Goal: Task Accomplishment & Management: Manage account settings

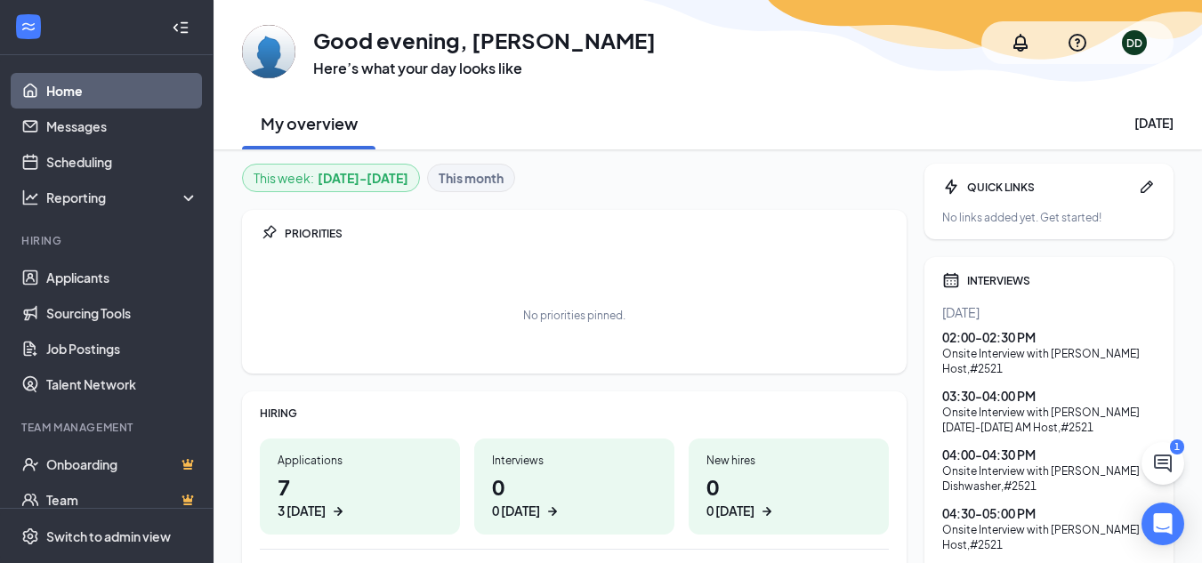
click at [122, 254] on li "Hiring Applicants Sourcing Tools Job Postings Talent Network" at bounding box center [106, 317] width 213 height 169
click at [97, 266] on link "Applicants" at bounding box center [122, 278] width 152 height 36
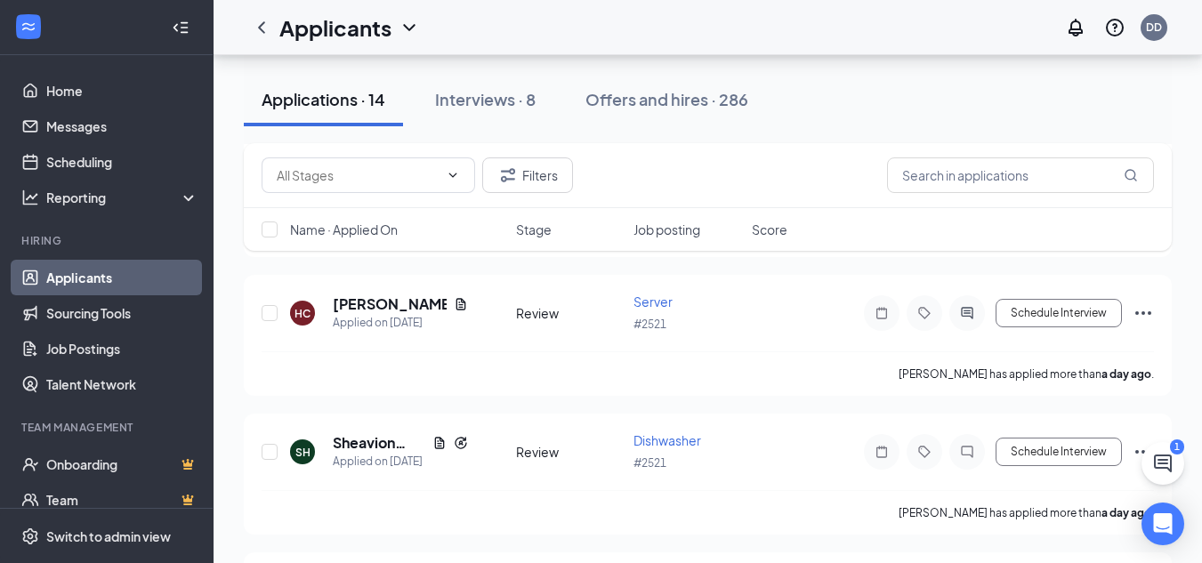
scroll to position [1047, 0]
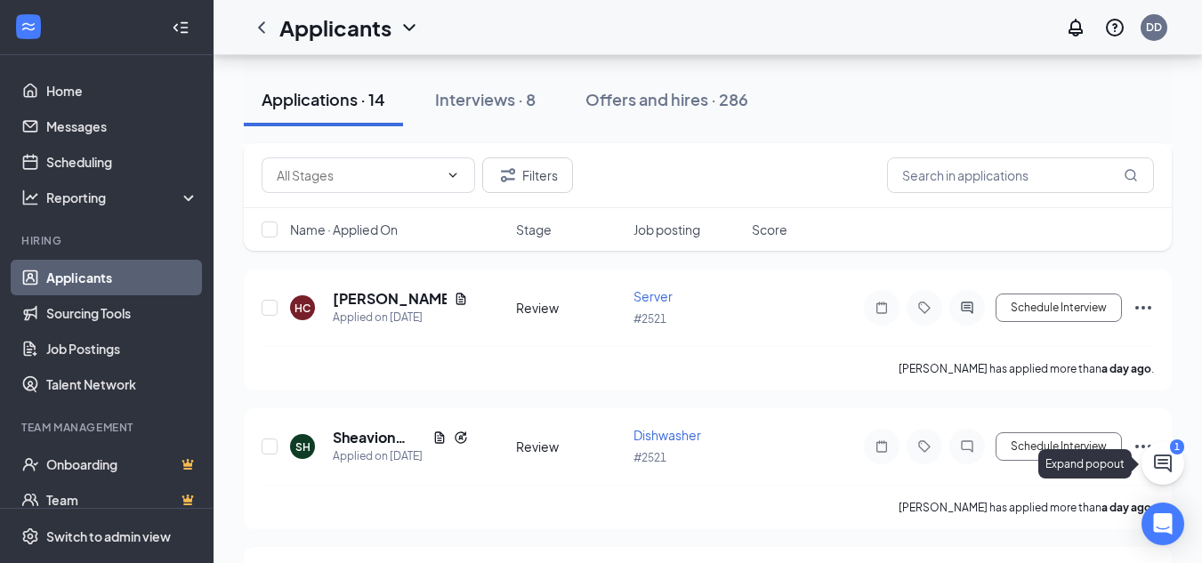
click at [1165, 467] on icon "ChatActive" at bounding box center [1163, 464] width 18 height 18
click at [939, 545] on div "Chat 1" at bounding box center [953, 541] width 272 height 28
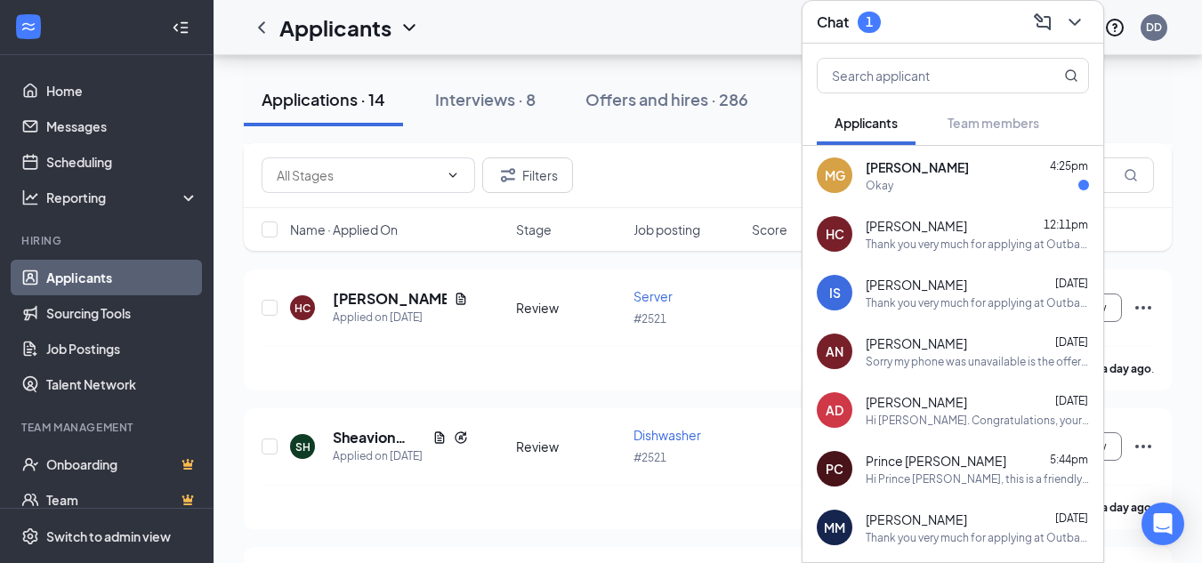
click at [1007, 185] on div "Okay" at bounding box center [977, 185] width 223 height 15
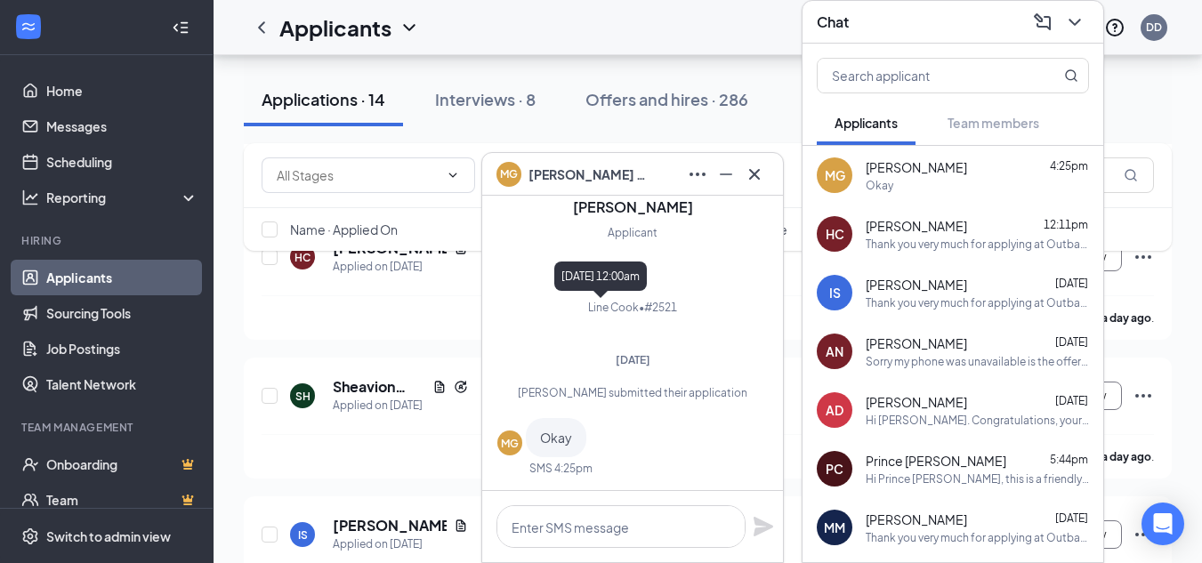
scroll to position [-76, 0]
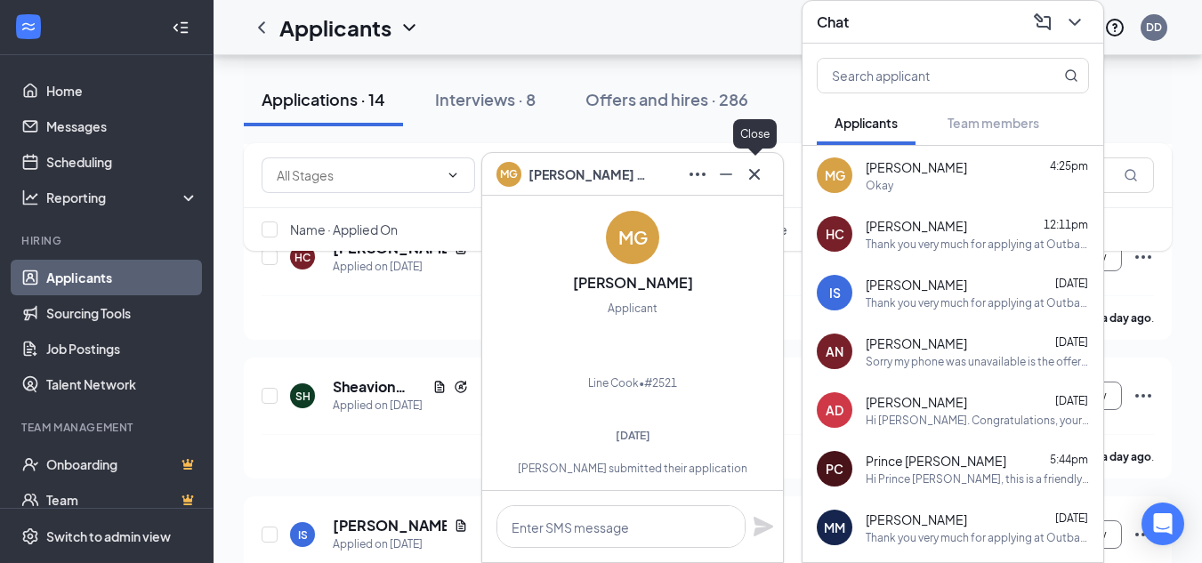
click at [748, 174] on icon "Cross" at bounding box center [754, 174] width 21 height 21
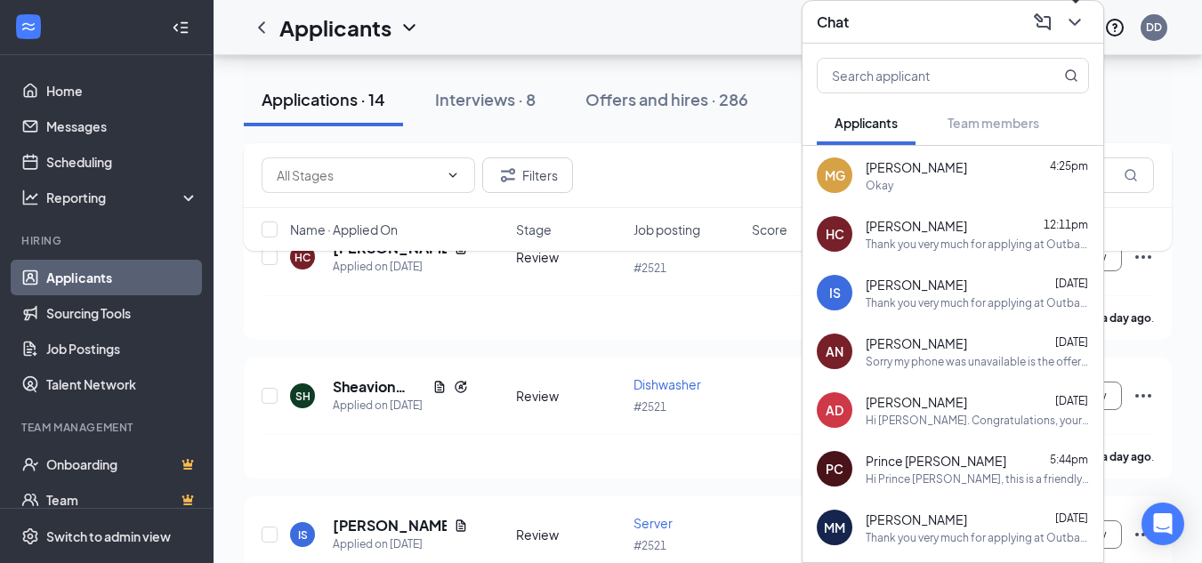
click at [1071, 29] on icon "ChevronDown" at bounding box center [1074, 22] width 21 height 21
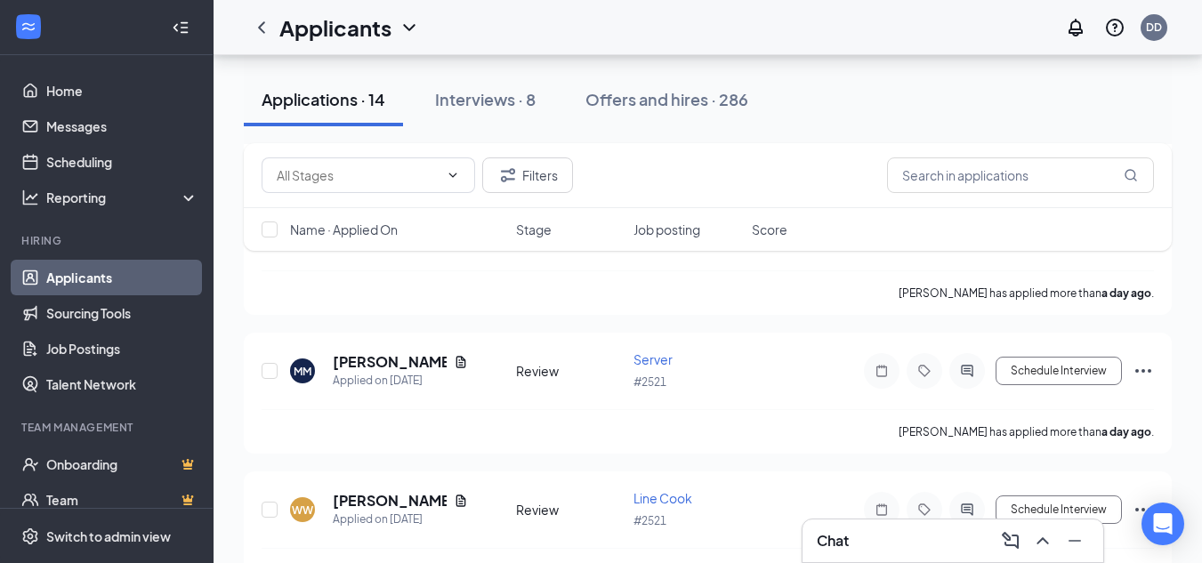
scroll to position [1746, 0]
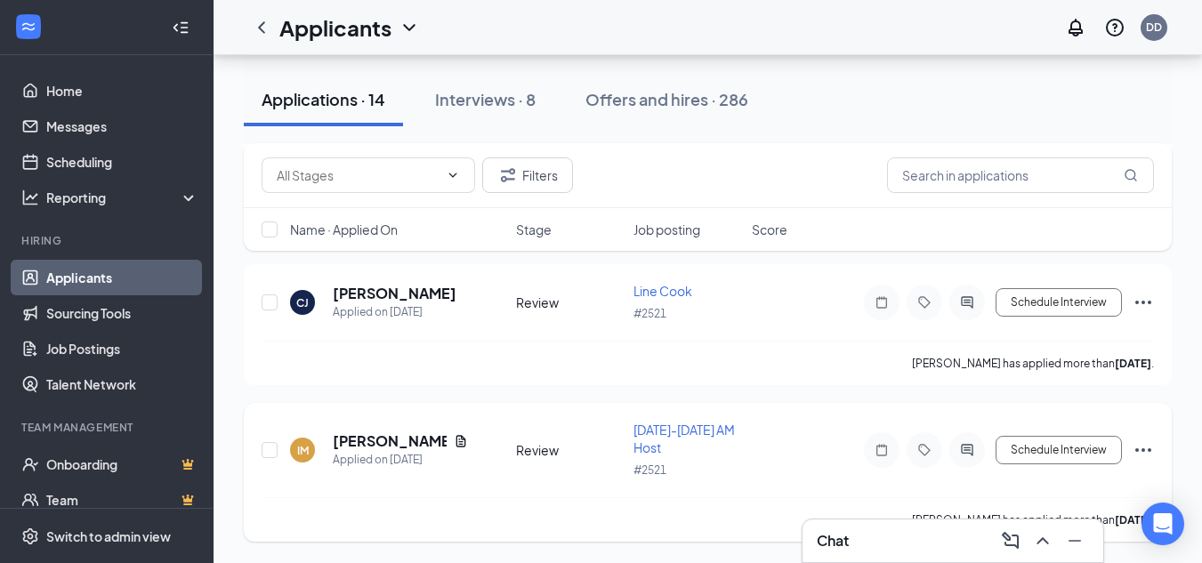
click at [1139, 438] on div "Schedule Interview" at bounding box center [994, 451] width 320 height 36
click at [1143, 450] on icon "Ellipses" at bounding box center [1144, 451] width 16 height 4
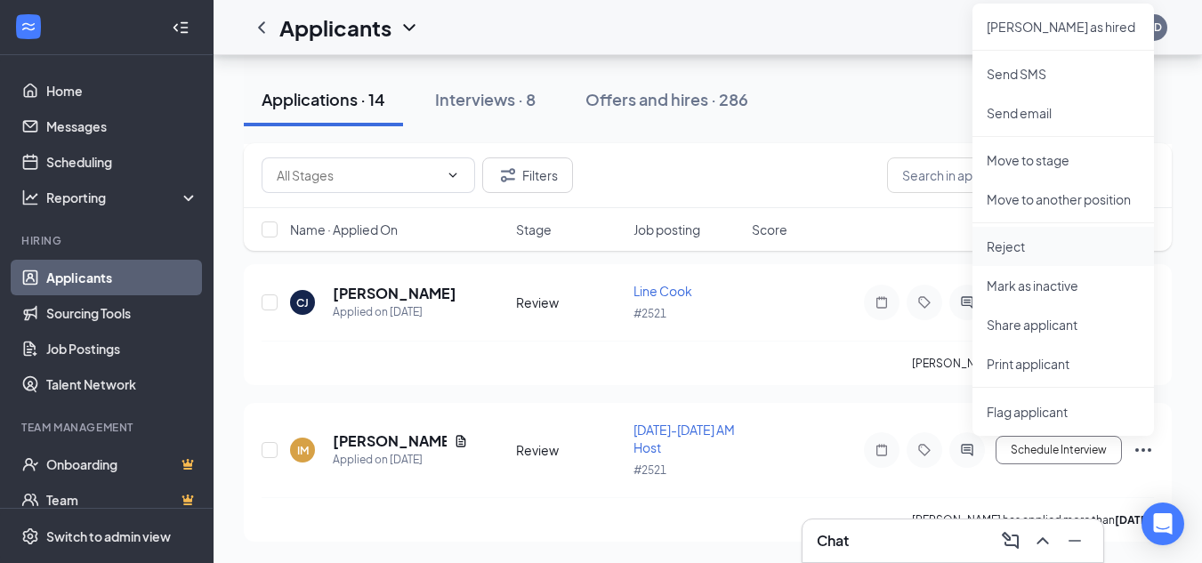
click at [1023, 247] on p "Reject" at bounding box center [1063, 247] width 153 height 18
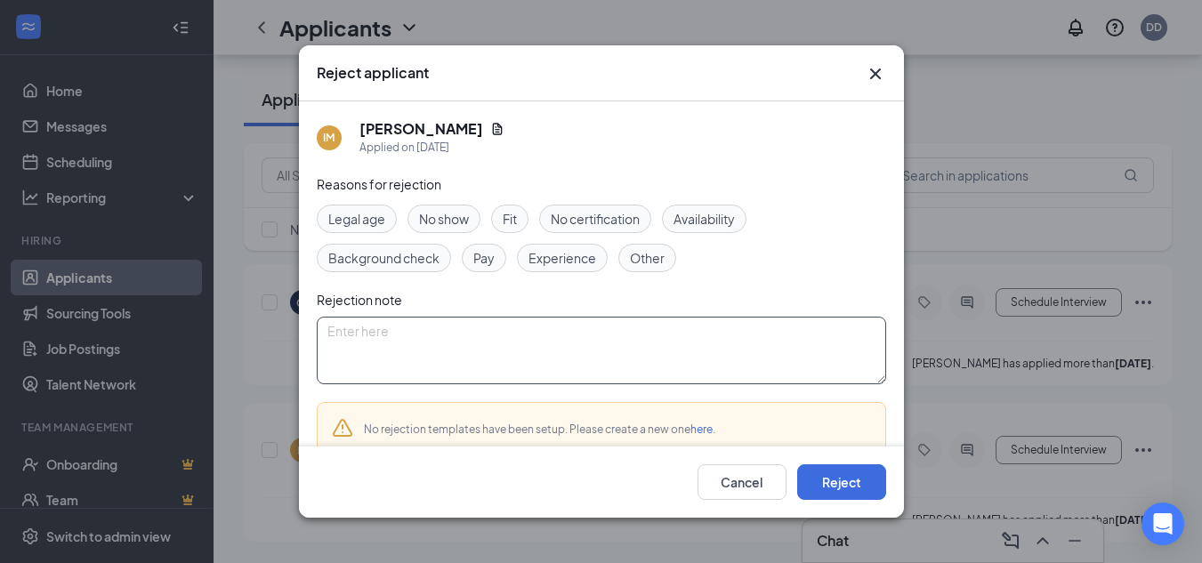
click at [574, 371] on textarea at bounding box center [602, 351] width 570 height 68
type textarea "The assessment was not completed and it expired."
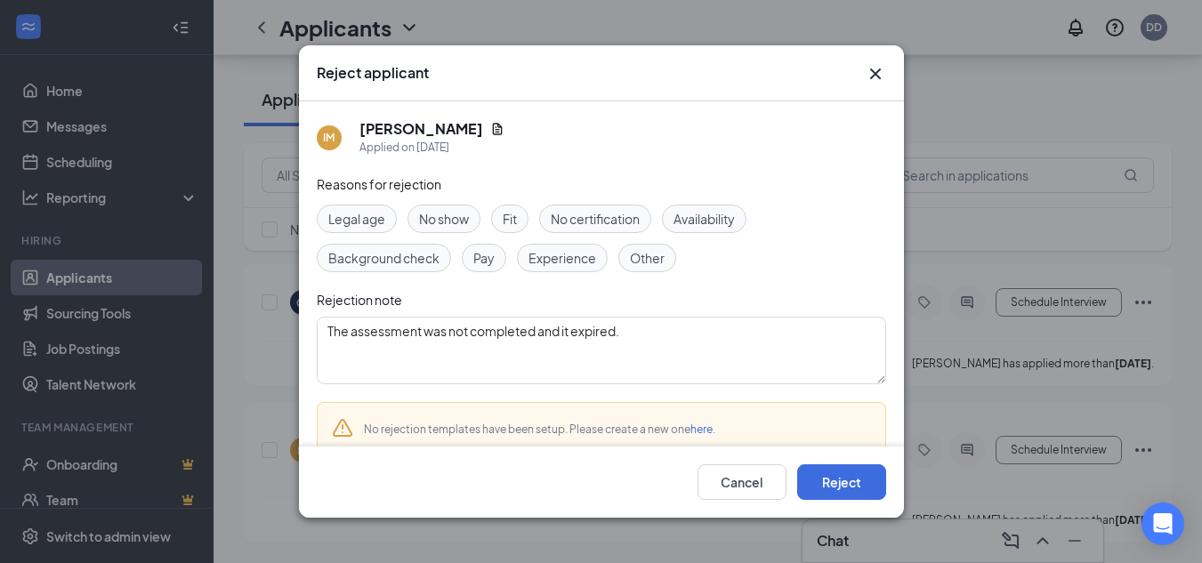
click at [659, 255] on span "Other" at bounding box center [647, 258] width 35 height 20
click at [829, 482] on button "Reject" at bounding box center [841, 483] width 89 height 36
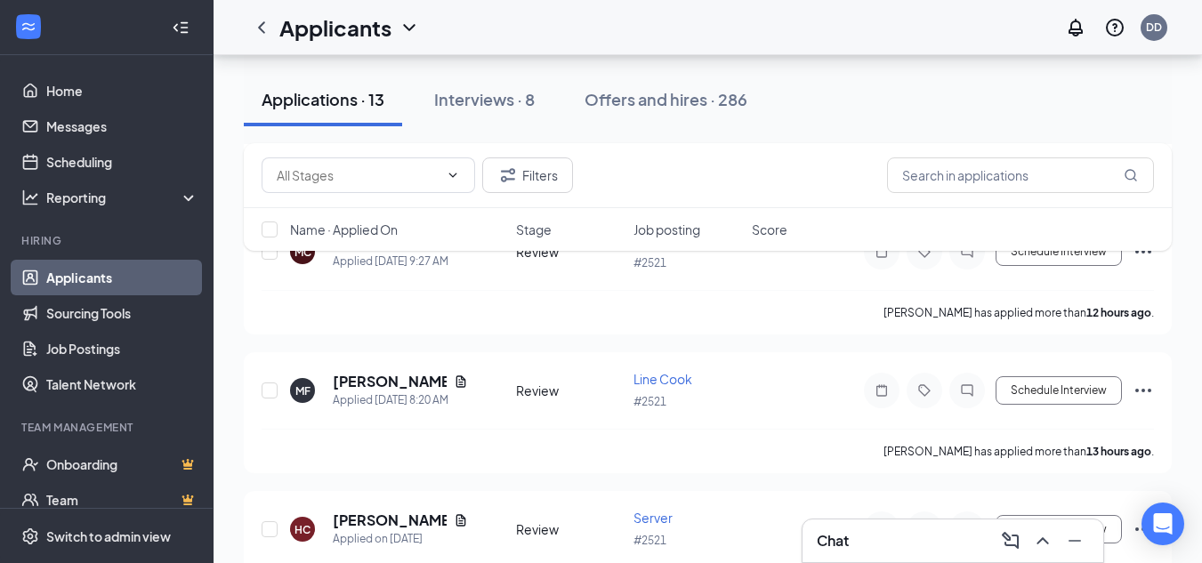
scroll to position [829, 0]
